Goal: Navigation & Orientation: Find specific page/section

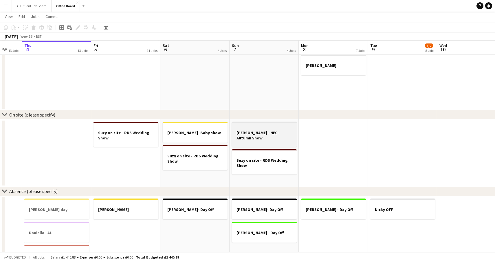
scroll to position [430, 0]
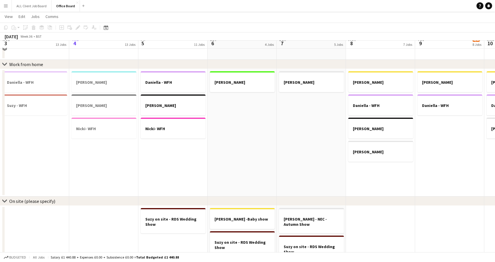
scroll to position [361, 0]
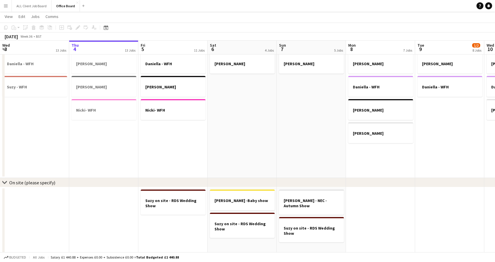
click at [7, 9] on button "Menu" at bounding box center [6, 6] width 12 height 12
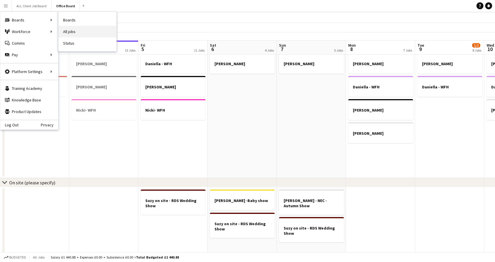
click at [70, 28] on link "All jobs" at bounding box center [87, 32] width 58 height 12
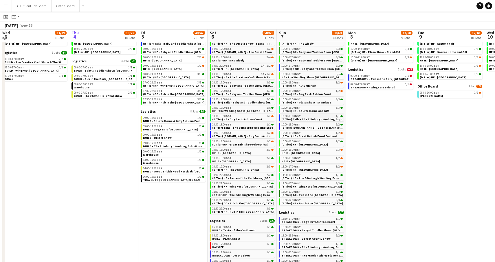
scroll to position [65, 0]
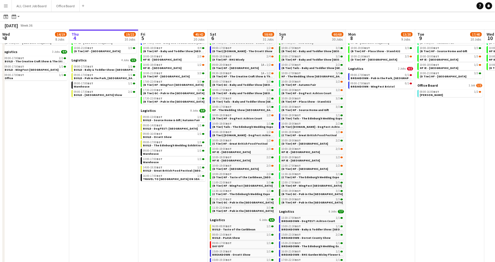
click at [4, 7] on app-icon "Menu" at bounding box center [5, 5] width 5 height 5
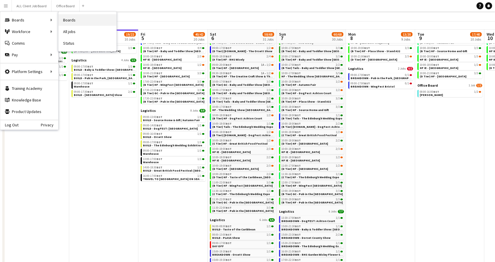
click at [77, 23] on link "Boards" at bounding box center [87, 20] width 58 height 12
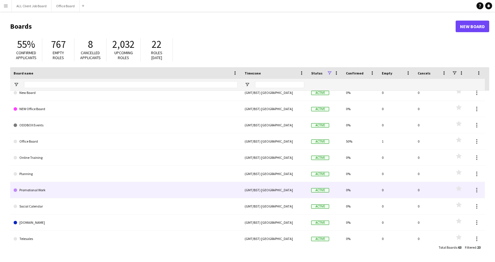
scroll to position [204, 0]
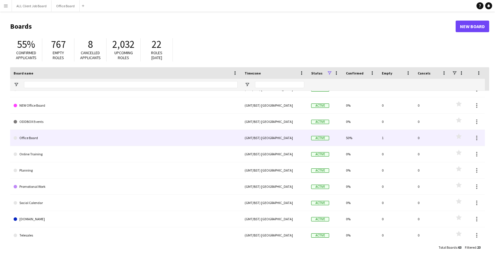
click at [38, 139] on link "Office Board" at bounding box center [126, 138] width 224 height 16
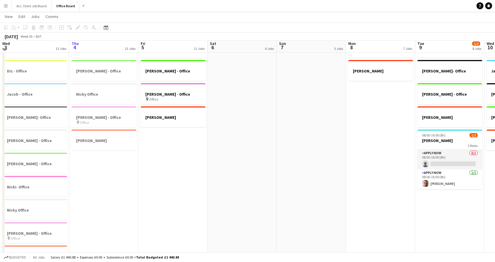
scroll to position [57, 0]
